Goal: Task Accomplishment & Management: Complete application form

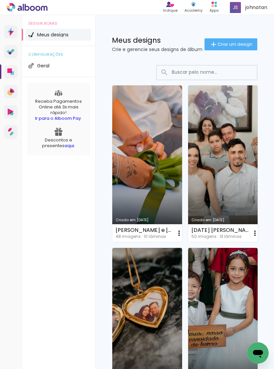
click at [47, 36] on span "Meus designs" at bounding box center [52, 34] width 31 height 5
click at [218, 43] on paper-button "Criar um design" at bounding box center [230, 44] width 53 height 12
click at [210, 47] on iron-icon at bounding box center [213, 44] width 8 height 8
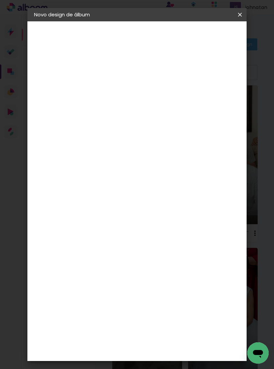
click at [39, 41] on div "1. Informações Preenchendo título... 2. Especificações Fornecedor Escolhendo fo…" at bounding box center [70, 31] width 87 height 20
click at [143, 95] on input at bounding box center [143, 89] width 0 height 10
type input "[PERSON_NAME]"
click at [0, 0] on slot "Avançar" at bounding box center [0, 0] width 0 height 0
